Goal: Task Accomplishment & Management: Manage account settings

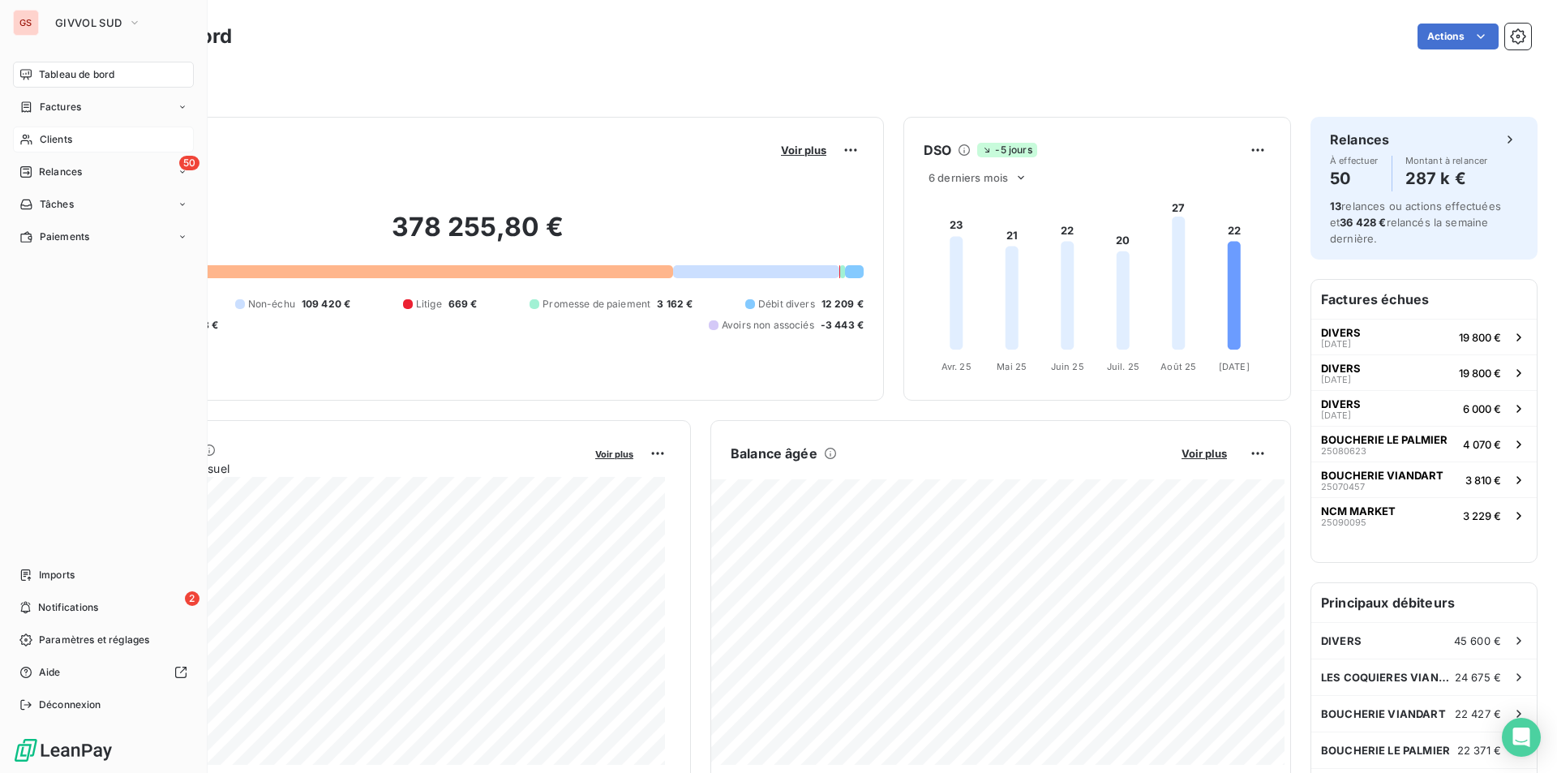
click at [32, 133] on div "Clients" at bounding box center [103, 139] width 181 height 26
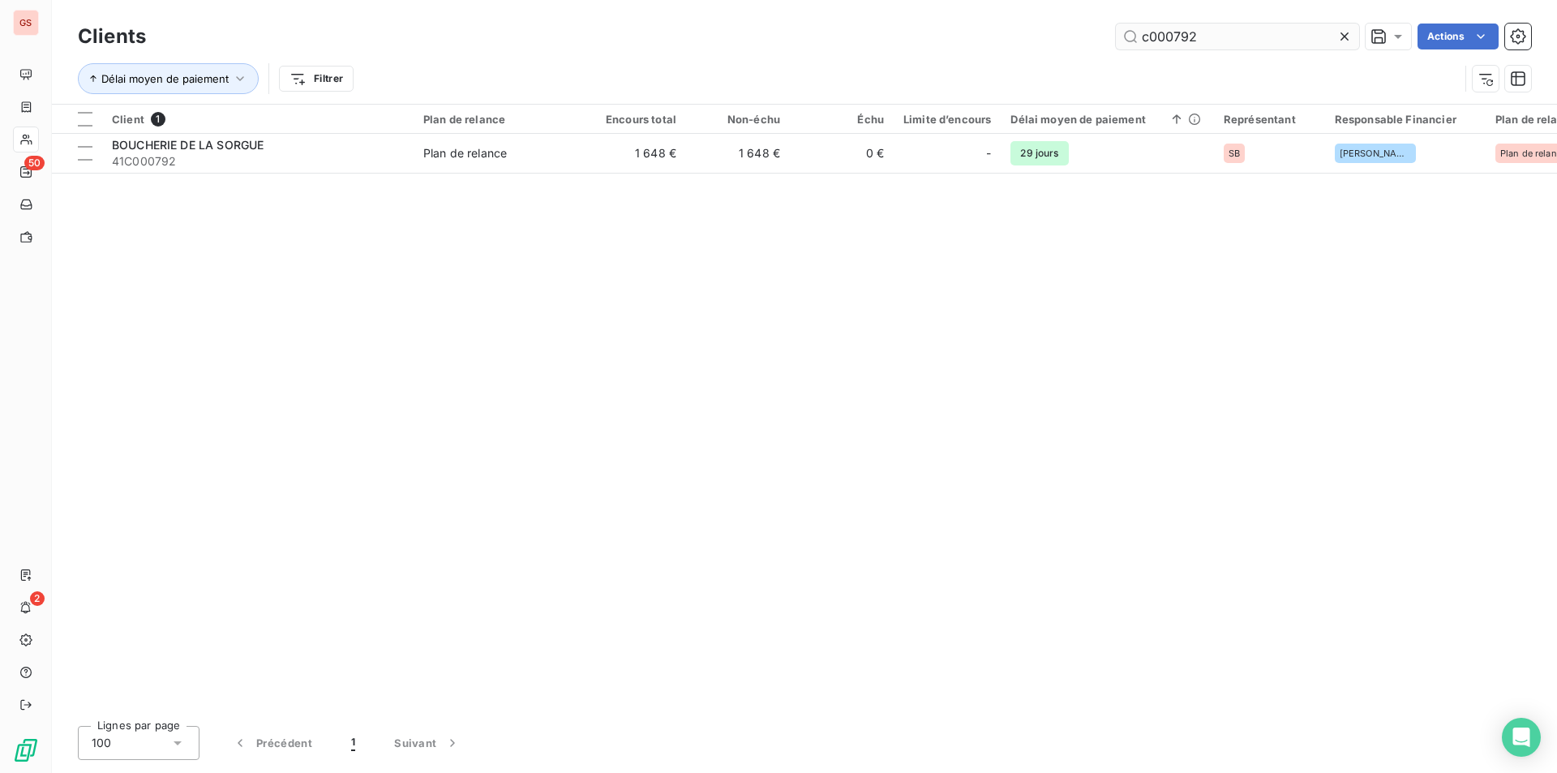
drag, startPoint x: 1180, startPoint y: 37, endPoint x: 1261, endPoint y: 34, distance: 81.1
click at [1256, 38] on input "c000792" at bounding box center [1237, 37] width 243 height 26
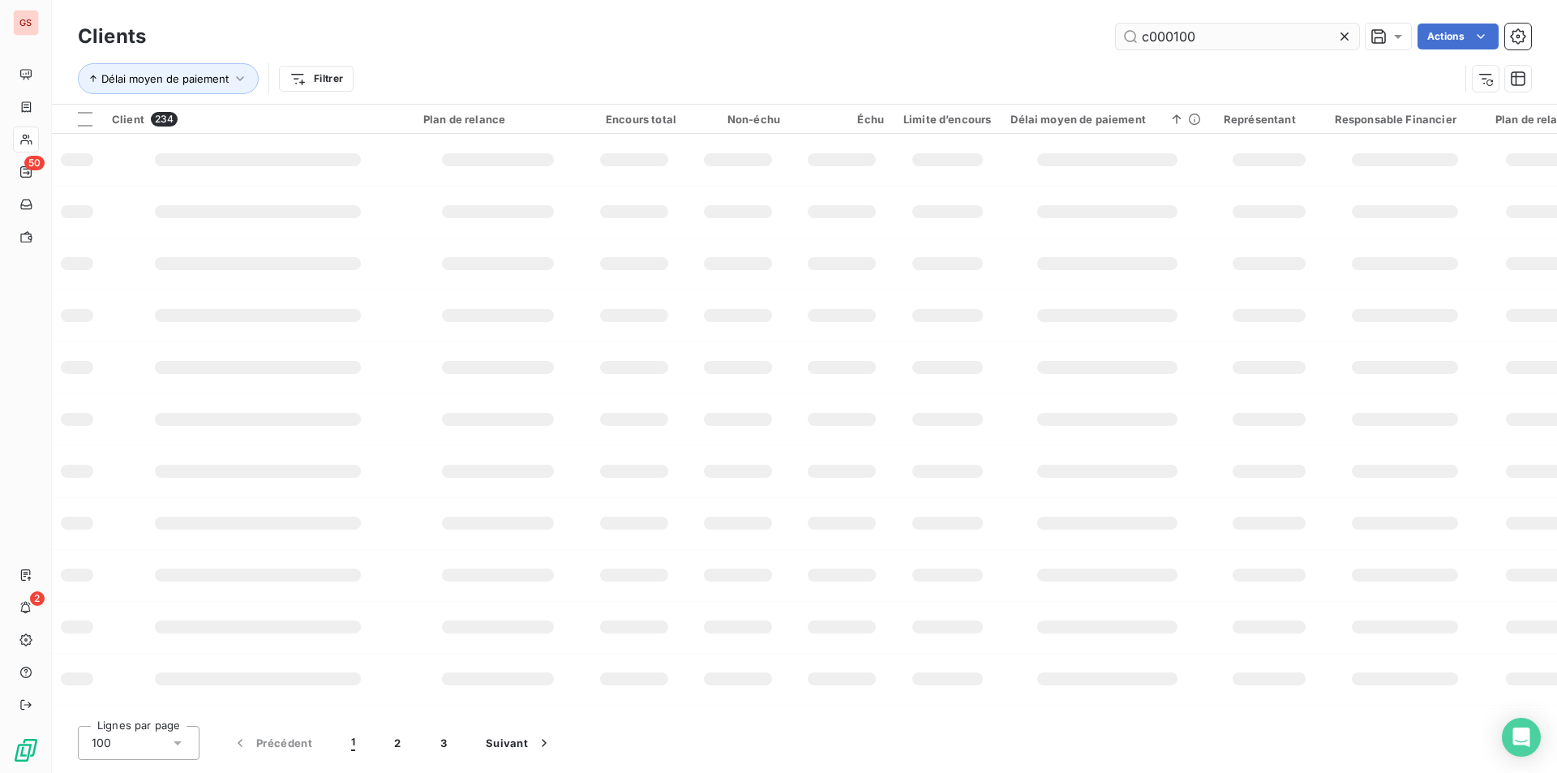
type input "c000100"
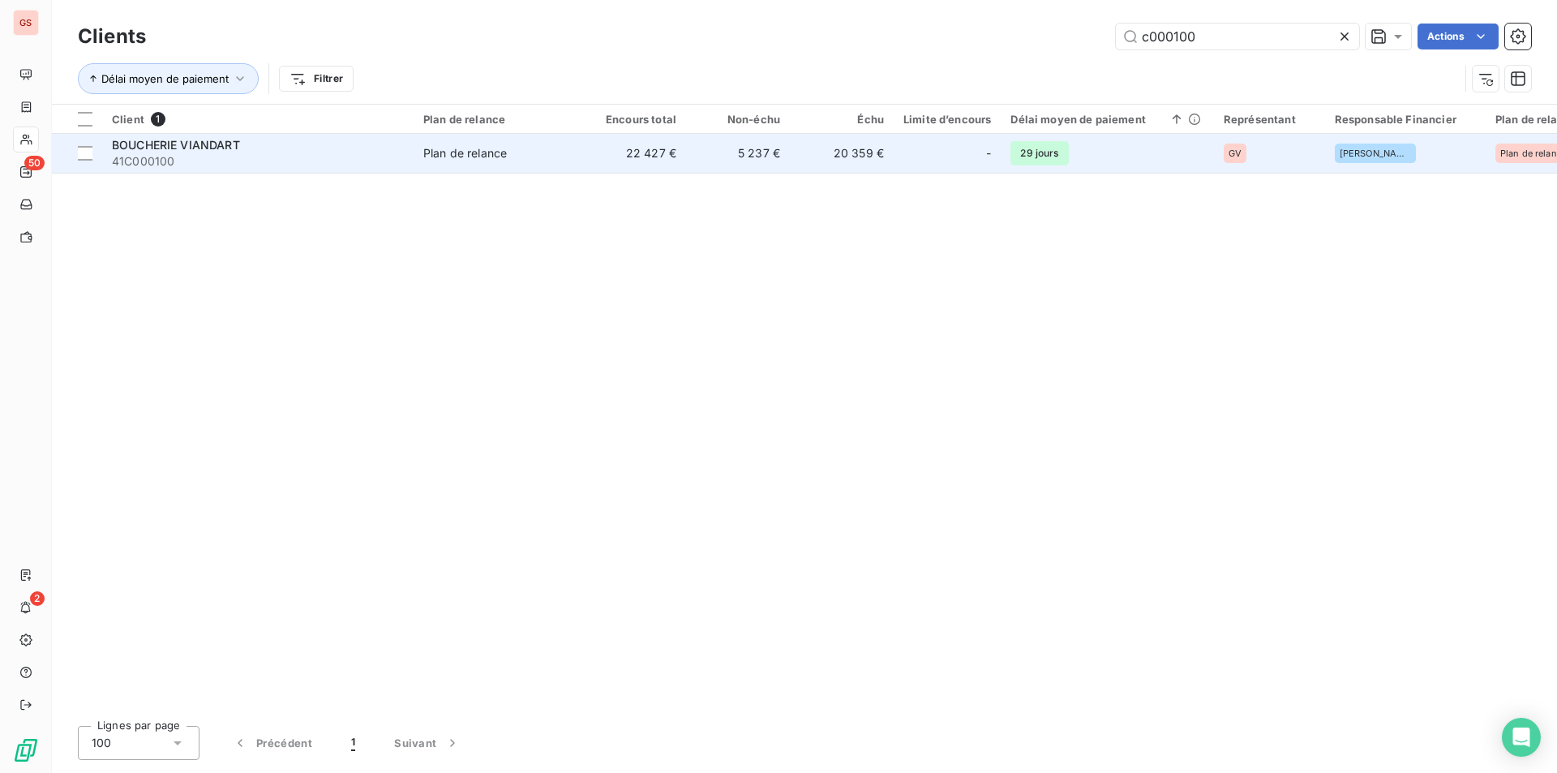
click at [497, 156] on div "Plan de relance" at bounding box center [465, 153] width 84 height 16
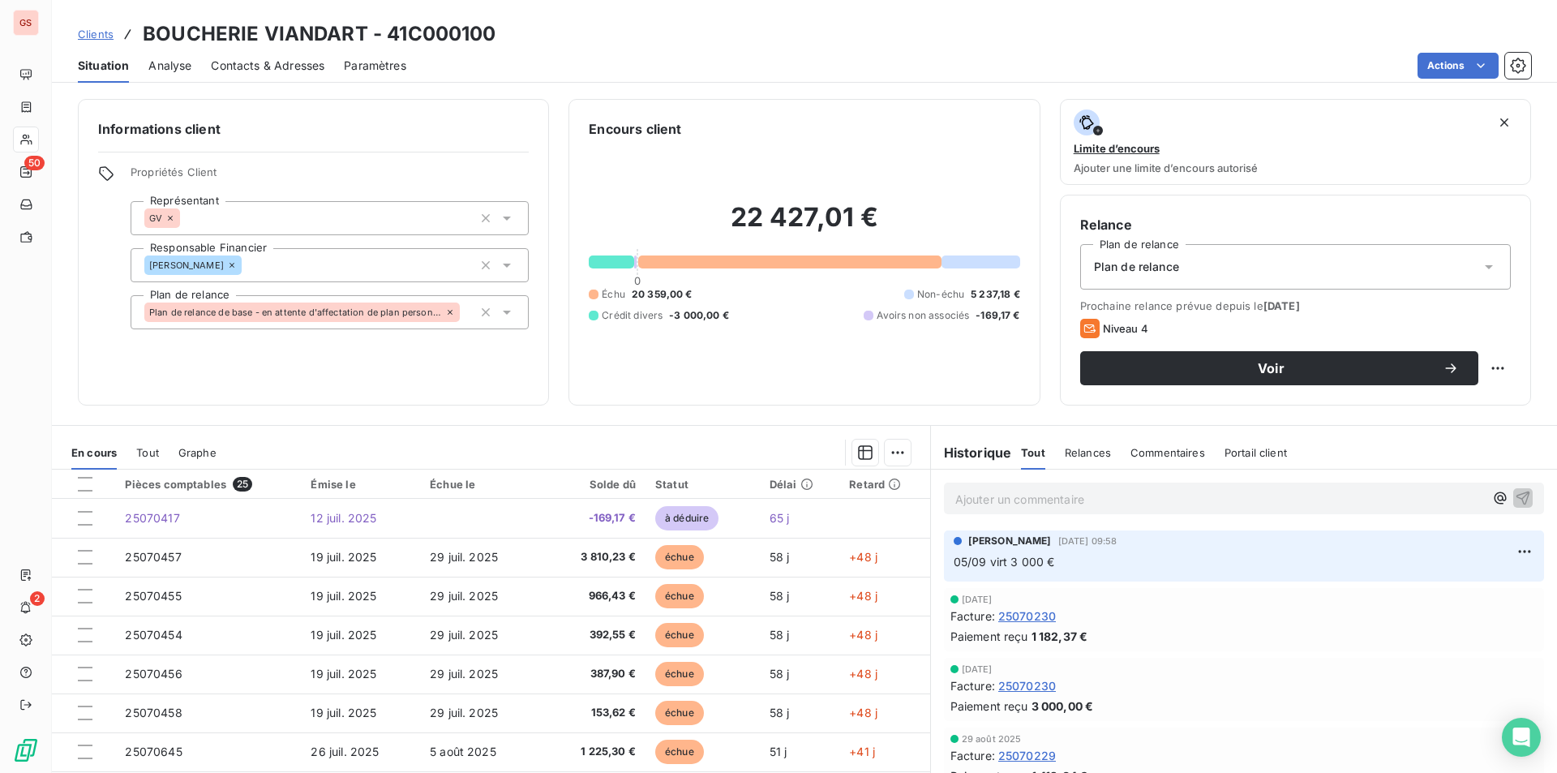
click at [1086, 516] on div "Ajouter un commentaire ﻿" at bounding box center [1244, 498] width 626 height 58
click at [1082, 503] on p "Ajouter un commentaire ﻿" at bounding box center [1219, 499] width 529 height 20
click at [1516, 496] on icon "button" at bounding box center [1523, 498] width 14 height 14
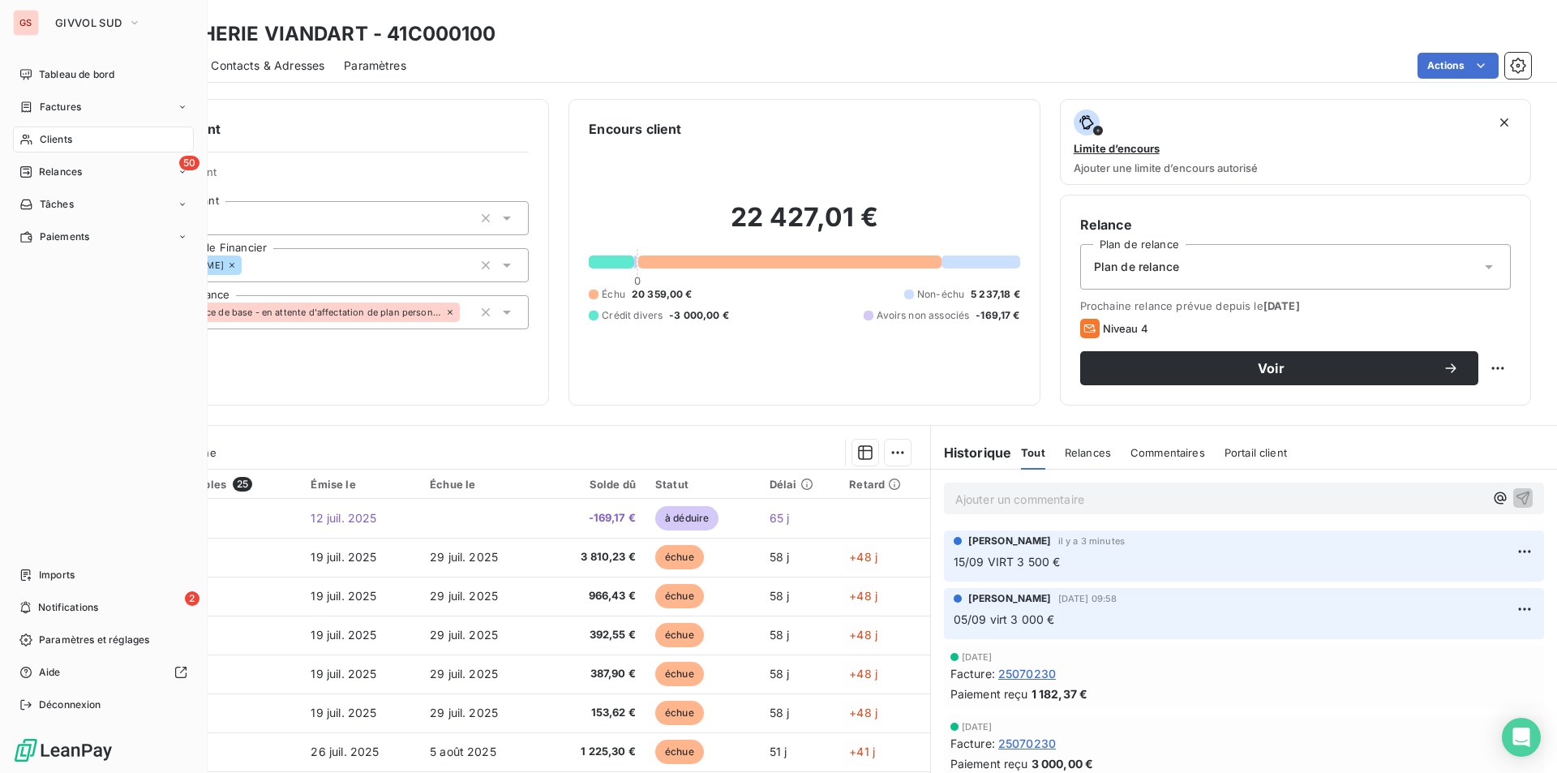
click at [60, 138] on span "Clients" at bounding box center [56, 139] width 32 height 15
